Goal: Task Accomplishment & Management: Complete application form

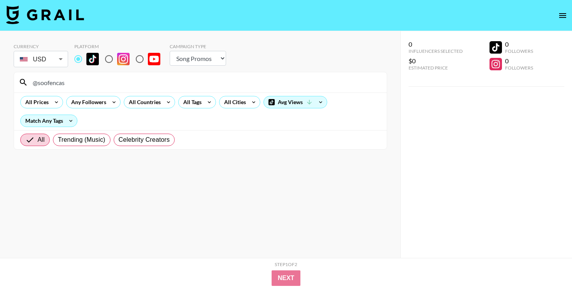
select select "Song"
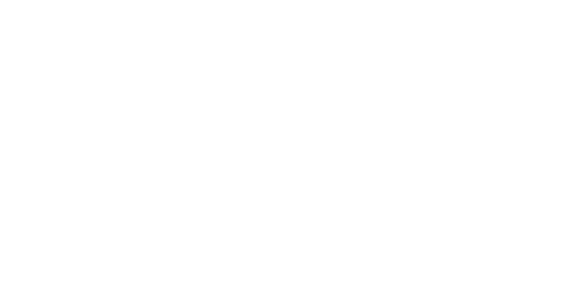
select select "Song"
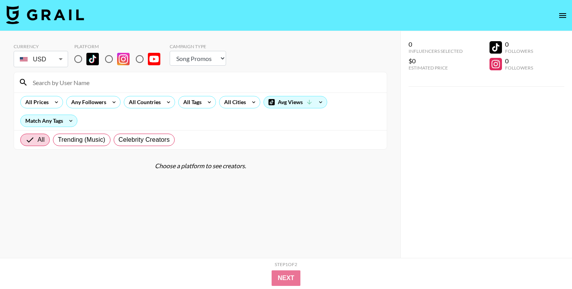
click at [251, 83] on input at bounding box center [205, 82] width 354 height 12
paste input "@_tanushreem"
type input "@_tanushreem"
click at [79, 62] on input "radio" at bounding box center [78, 59] width 16 height 16
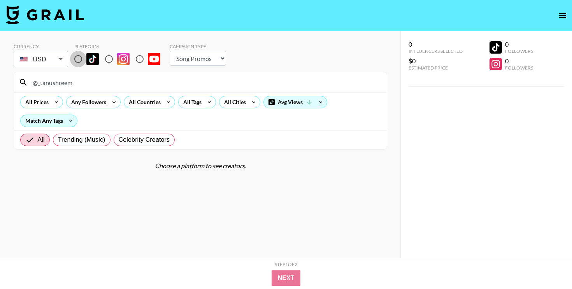
radio input "true"
click at [207, 78] on input "@_tanushreem" at bounding box center [205, 82] width 354 height 12
click at [207, 79] on input "@_tanushreem" at bounding box center [205, 82] width 354 height 12
paste input "@totallynotjiji"
click at [207, 79] on input "@@totallynotjiji" at bounding box center [205, 82] width 354 height 12
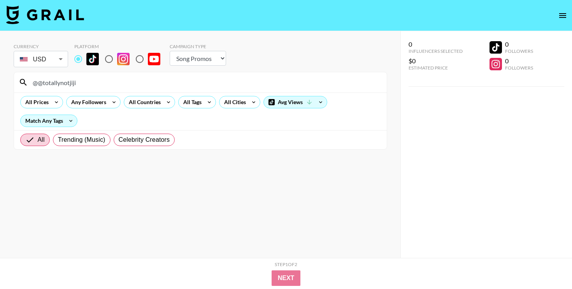
click at [207, 79] on input "@@totallynotjiji" at bounding box center [205, 82] width 354 height 12
paste input
click at [150, 85] on input "@totallynotjiji" at bounding box center [205, 82] width 354 height 12
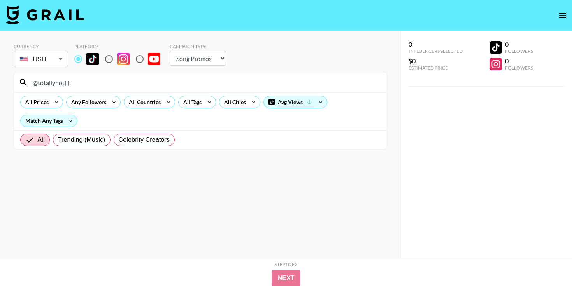
click at [150, 85] on input "@totallynotjiji" at bounding box center [205, 82] width 354 height 12
paste input "evi2sexyy"
click at [220, 80] on input "@evi2sexyy" at bounding box center [205, 82] width 354 height 12
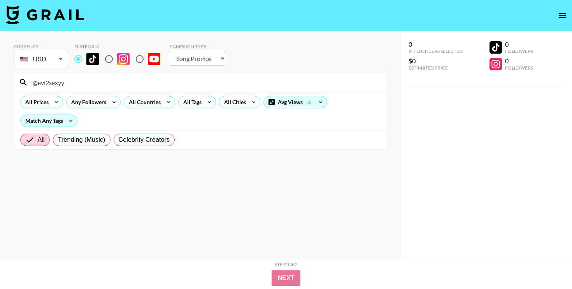
paste input "sexylizard91"
click at [195, 76] on div "@sexylizard91" at bounding box center [200, 82] width 372 height 20
click at [195, 80] on input "@sexylizard91" at bounding box center [205, 82] width 354 height 12
click at [195, 82] on input "@sexylizard91" at bounding box center [205, 82] width 354 height 12
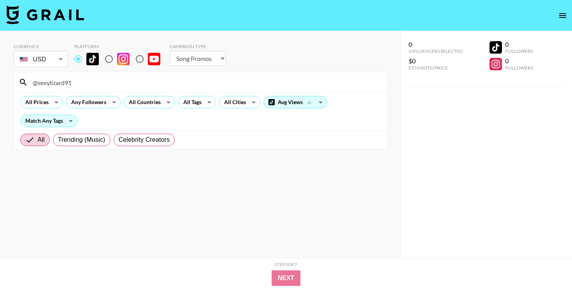
click at [195, 82] on input "@sexylizard91" at bounding box center [205, 82] width 354 height 12
paste input "chaelanl"
click at [187, 84] on input "@chaelanl" at bounding box center [205, 82] width 354 height 12
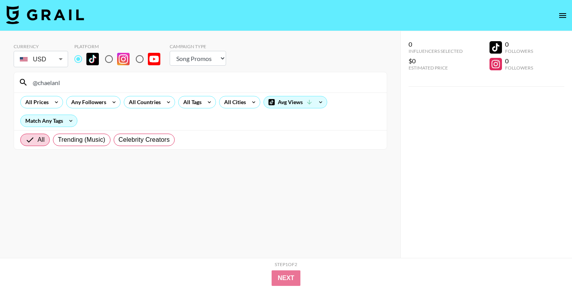
click at [187, 84] on input "@chaelanl" at bounding box center [205, 82] width 354 height 12
paste input "ashleyb4253"
click at [223, 77] on input "@ashleyb4253" at bounding box center [205, 82] width 354 height 12
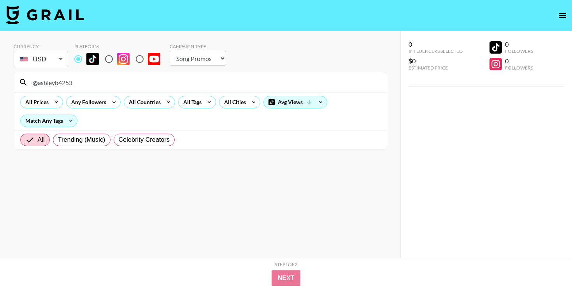
paste input "nittybratzdoll"
click at [197, 90] on div "@nittybratzdoll" at bounding box center [200, 82] width 372 height 20
click at [197, 86] on input "@nittybratzdoll" at bounding box center [205, 82] width 354 height 12
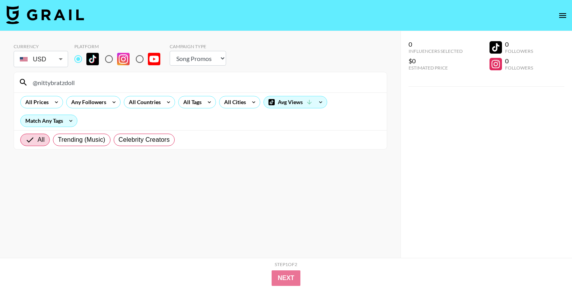
paste input "brownbaddie"
click at [199, 72] on div "@brownbaddie" at bounding box center [200, 82] width 372 height 20
click at [199, 75] on div "@brownbaddie" at bounding box center [200, 82] width 372 height 20
click at [199, 76] on input "@brownbaddie" at bounding box center [205, 82] width 354 height 12
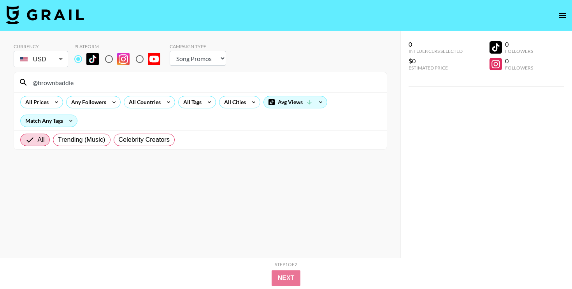
click at [199, 76] on input "@brownbaddie" at bounding box center [205, 82] width 354 height 12
paste input "jillsta"
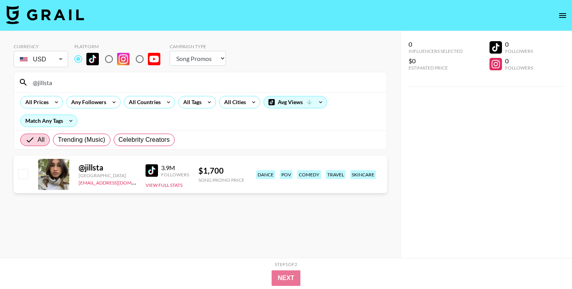
click at [220, 78] on input "@jillsta" at bounding box center [205, 82] width 354 height 12
paste input "haileybills1"
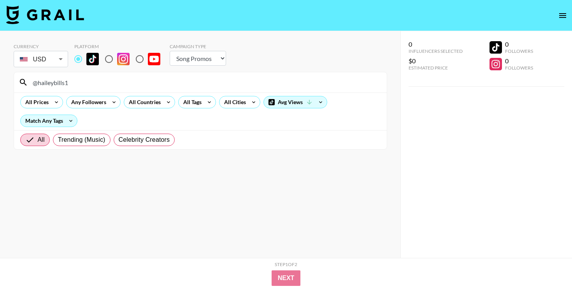
click at [185, 82] on input "@haileybills1" at bounding box center [205, 82] width 354 height 12
paste input "ellianawalmsley"
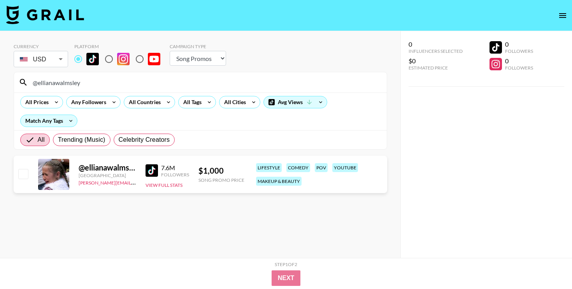
click at [138, 83] on input "@ellianawalmsley" at bounding box center [205, 82] width 354 height 12
paste input "nuha_mach"
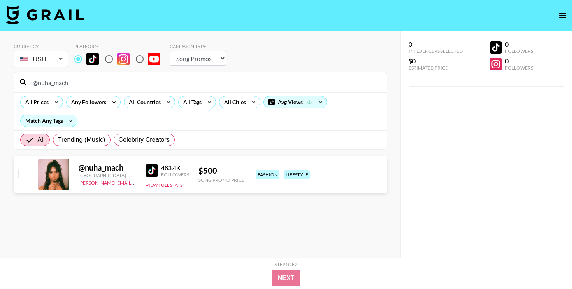
type input "@nuha_mach"
click at [21, 178] on input "checkbox" at bounding box center [22, 173] width 9 height 9
checkbox input "true"
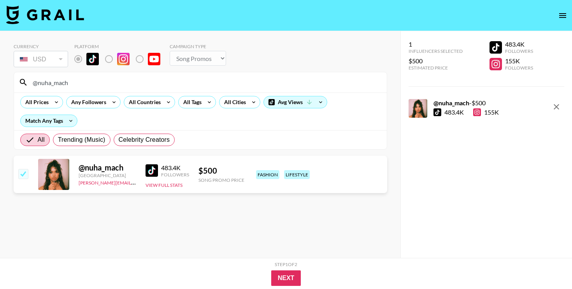
click at [209, 79] on input "@nuha_mach" at bounding box center [205, 82] width 354 height 12
paste input "ellianawalmsley"
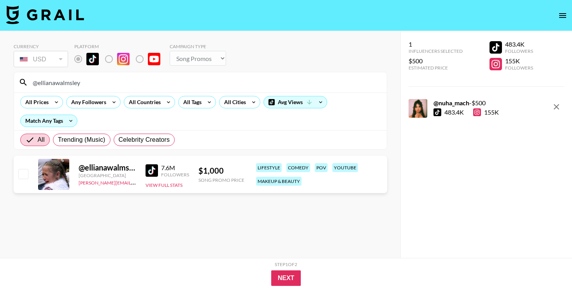
type input "@ellianawalmsley"
click at [25, 171] on input "checkbox" at bounding box center [22, 173] width 9 height 9
checkbox input "true"
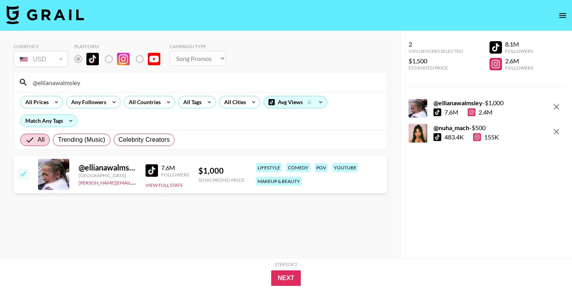
click at [203, 86] on input "@ellianawalmsley" at bounding box center [205, 82] width 354 height 12
paste input "cuteasssxymf"
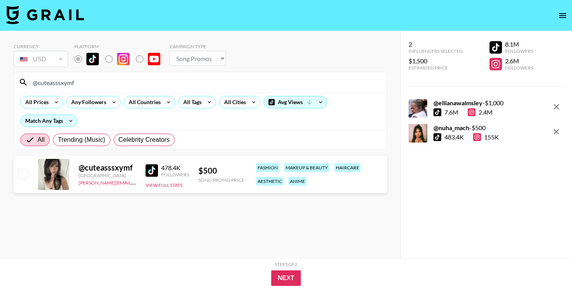
type input "@cuteasssxymf"
click at [23, 176] on input "checkbox" at bounding box center [22, 173] width 9 height 9
click at [17, 175] on div at bounding box center [23, 174] width 12 height 13
click at [23, 175] on input "checkbox" at bounding box center [22, 173] width 9 height 9
checkbox input "false"
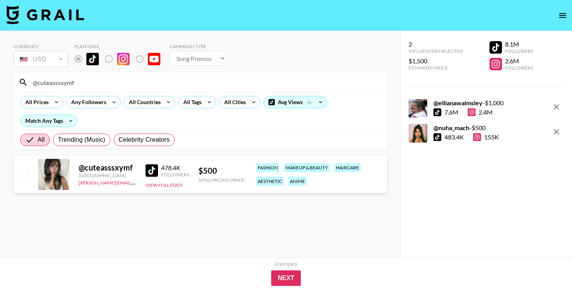
click at [165, 84] on input "@cuteasssxymf" at bounding box center [205, 82] width 354 height 12
paste input "federicamuscass"
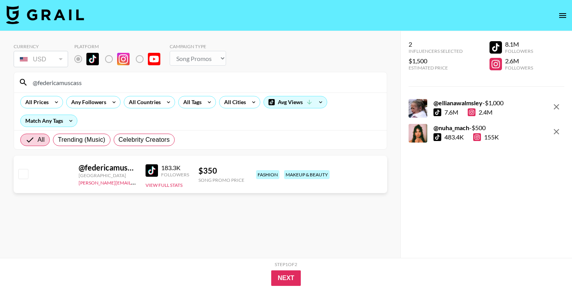
type input "@federicamuscass"
click at [20, 171] on input "checkbox" at bounding box center [22, 173] width 9 height 9
checkbox input "true"
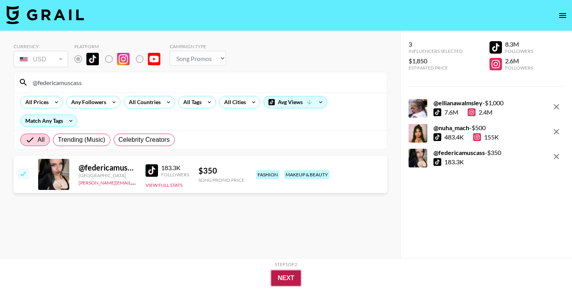
click at [275, 274] on button "Next" at bounding box center [286, 279] width 30 height 16
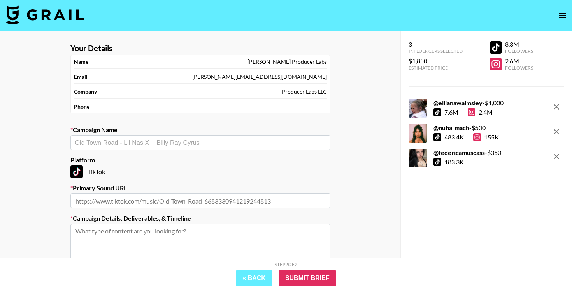
click at [181, 145] on input "text" at bounding box center [200, 142] width 250 height 9
click at [366, 164] on div "Your Details Name Khoi Producer Labs Email khoi@producerlabs.io Company Produce…" at bounding box center [200, 191] width 400 height 320
click at [209, 199] on input "text" at bounding box center [200, 201] width 260 height 15
paste input "https://www.tiktok.com/music/Fame-is-a-Gun-7509241222163154961"
type input "https://www.tiktok.com/music/Fame-is-a-Gun-7509241222163154961"
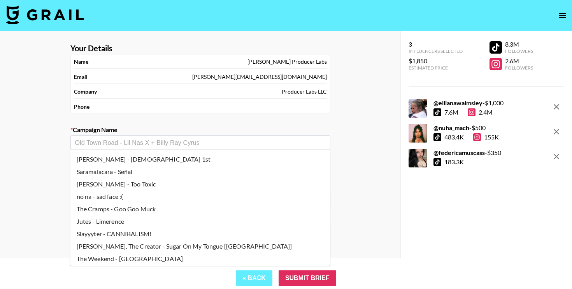
click at [190, 142] on input "text" at bounding box center [200, 142] width 250 height 9
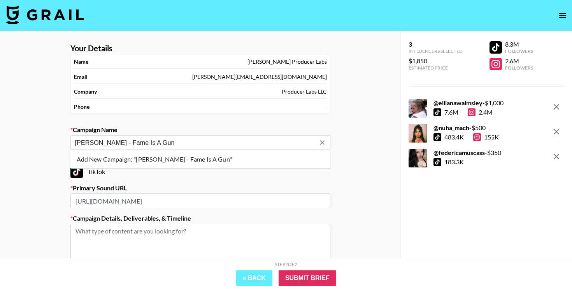
click at [207, 159] on li "Add New Campaign: "Addison Rae - Fame Is A Gun"" at bounding box center [200, 159] width 260 height 12
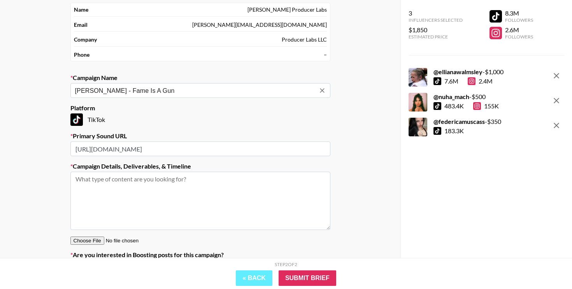
scroll to position [68, 0]
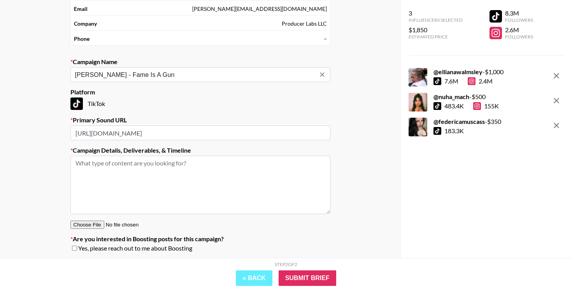
type input "Addison Rae - Fame Is A Gun"
click at [202, 179] on textarea at bounding box center [200, 185] width 260 height 58
paste textarea "Recommended creatives: lip syncing, fit checks, and videos like the ones below …"
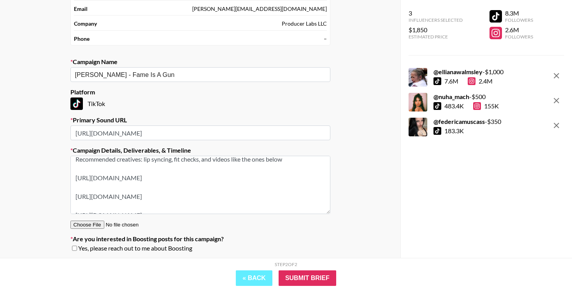
scroll to position [0, 0]
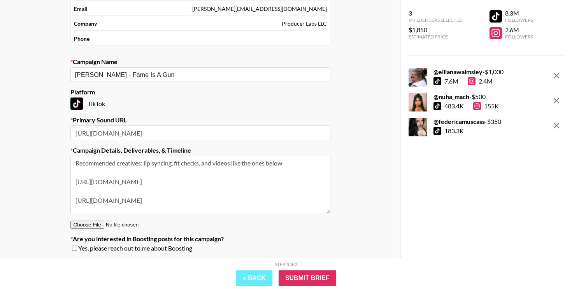
type textarea "Recommended creatives: lip syncing, fit checks, and videos like the ones below …"
click at [144, 74] on input "Addison Rae - Fame Is A Gun" at bounding box center [195, 74] width 240 height 9
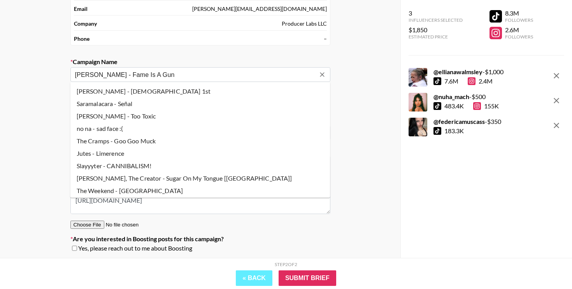
click at [144, 74] on input "Addison Rae - Fame Is A Gun" at bounding box center [195, 74] width 240 height 9
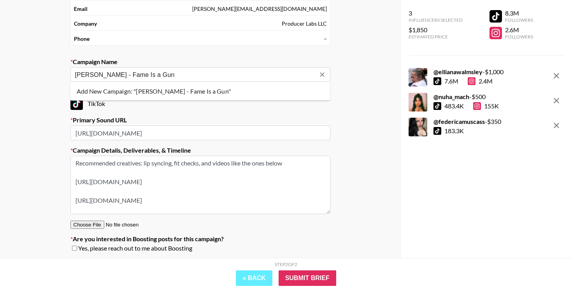
click at [177, 93] on li "Add New Campaign: "Addison Rae - Fame Is a Gun"" at bounding box center [200, 91] width 260 height 12
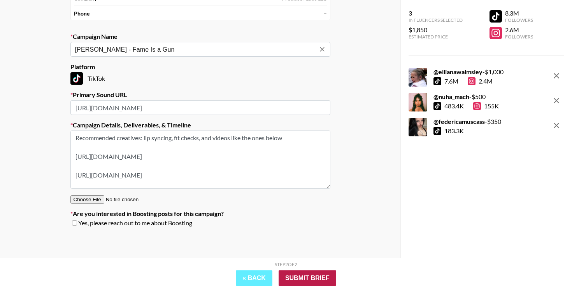
type input "Addison Rae - Fame Is a Gun"
click at [321, 278] on input "Submit Brief" at bounding box center [307, 279] width 58 height 16
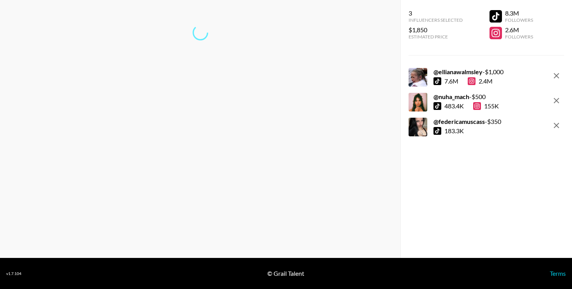
scroll to position [31, 0]
